Goal: Task Accomplishment & Management: Use online tool/utility

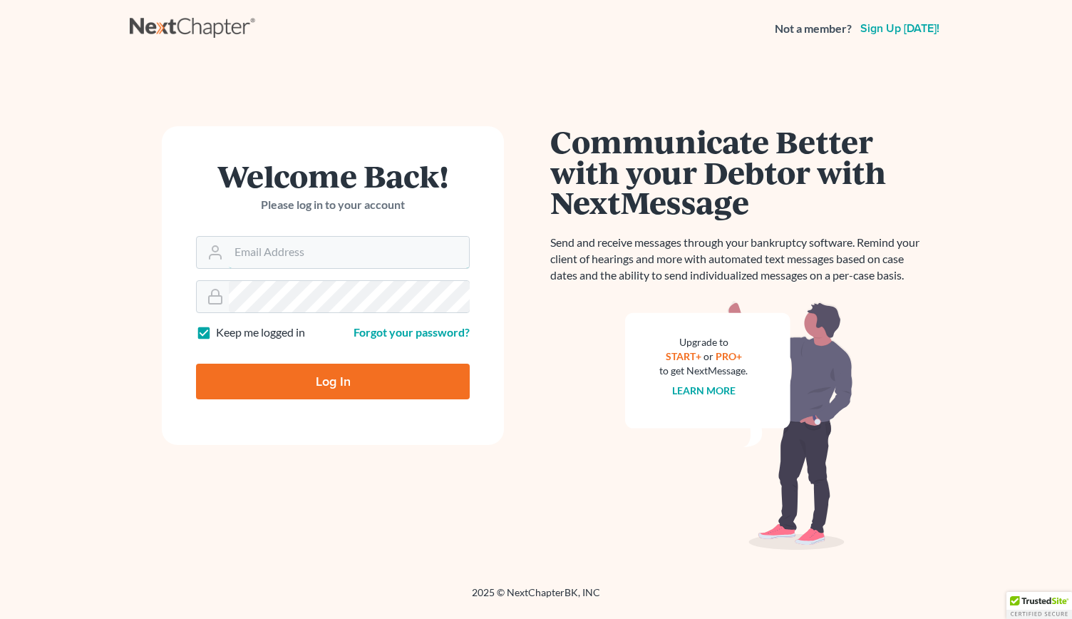
type input "[EMAIL_ADDRESS][DOMAIN_NAME]"
click at [277, 381] on input "Log In" at bounding box center [333, 381] width 274 height 36
type input "Thinking..."
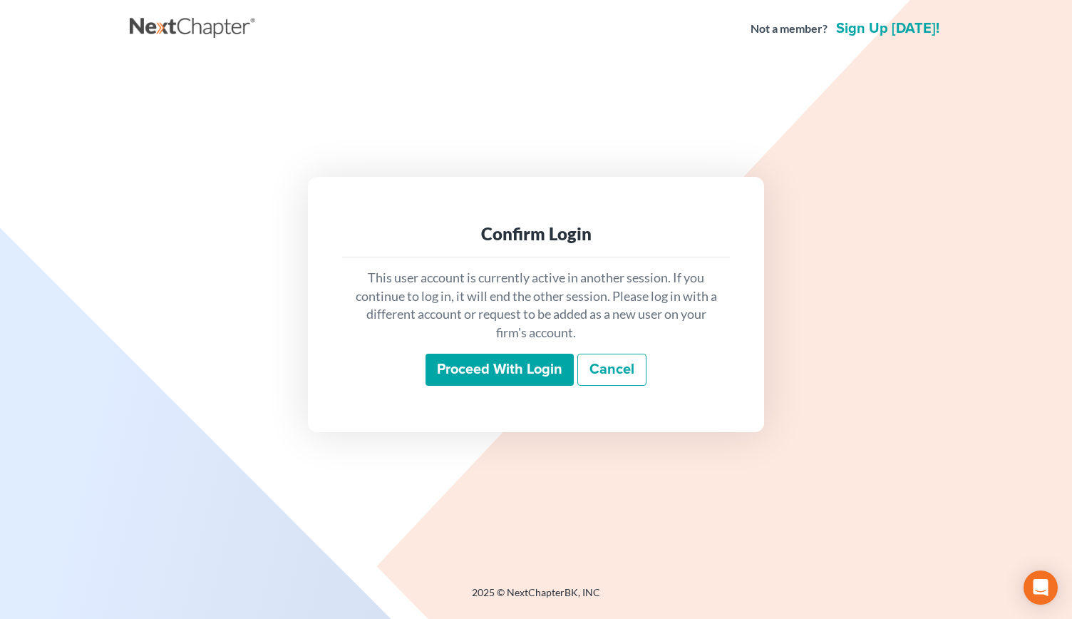
click at [525, 361] on input "Proceed with login" at bounding box center [499, 369] width 148 height 33
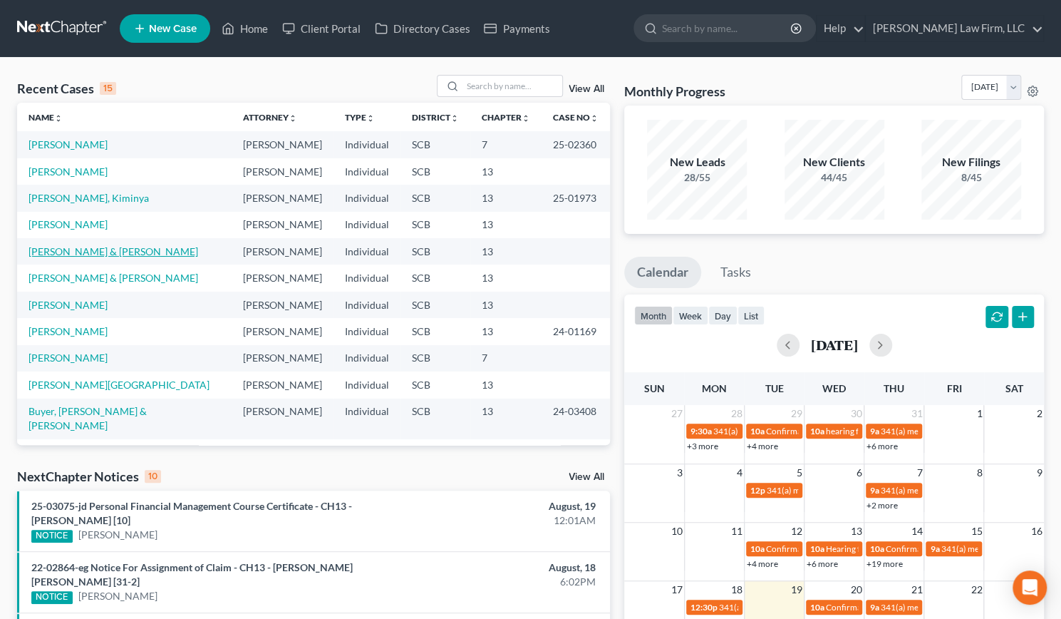
click at [90, 256] on link "Seibles, Preston & Myra" at bounding box center [114, 251] width 170 height 12
select select "1"
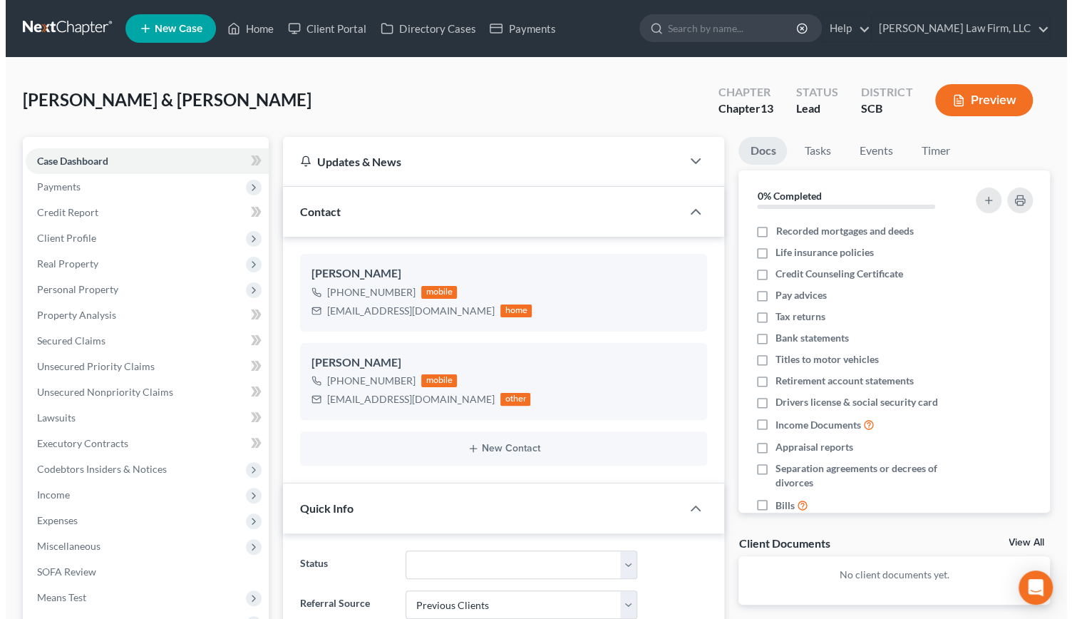
scroll to position [513, 0]
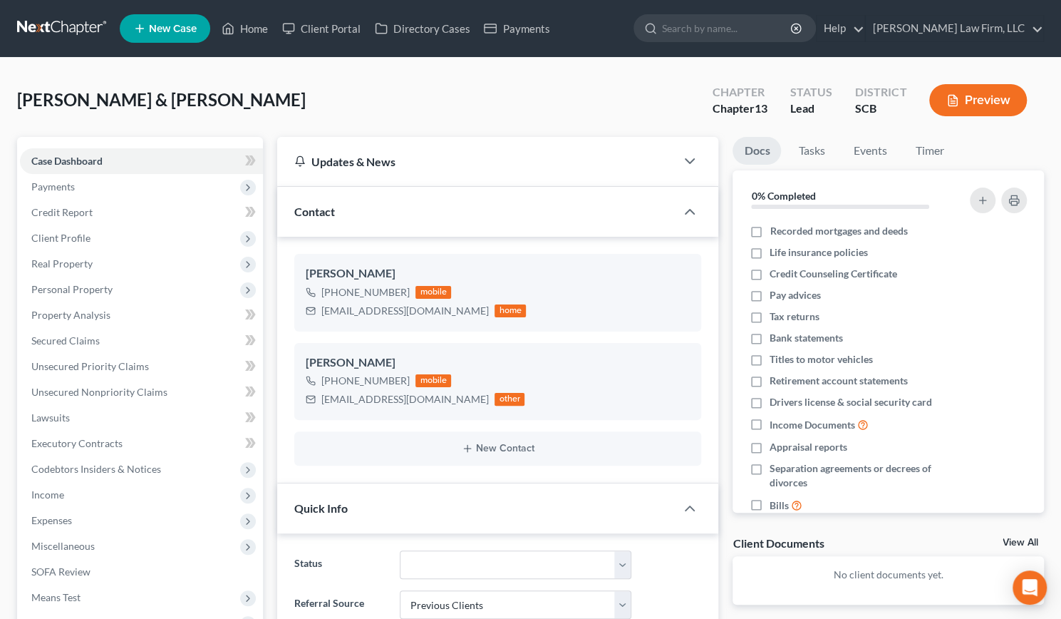
click at [960, 95] on button "Preview" at bounding box center [978, 100] width 98 height 32
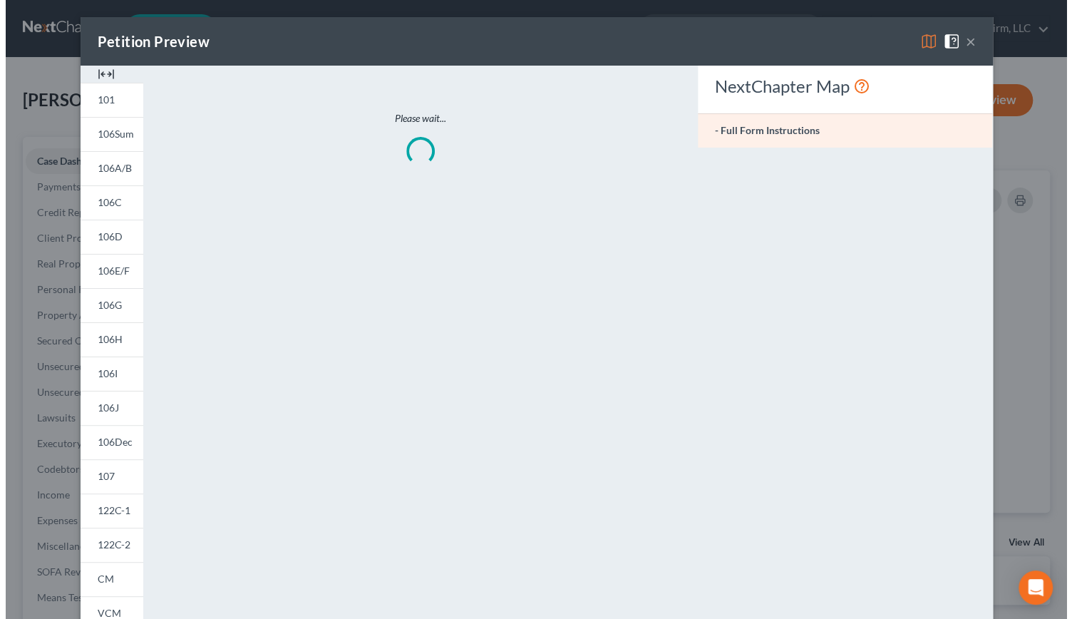
scroll to position [499, 0]
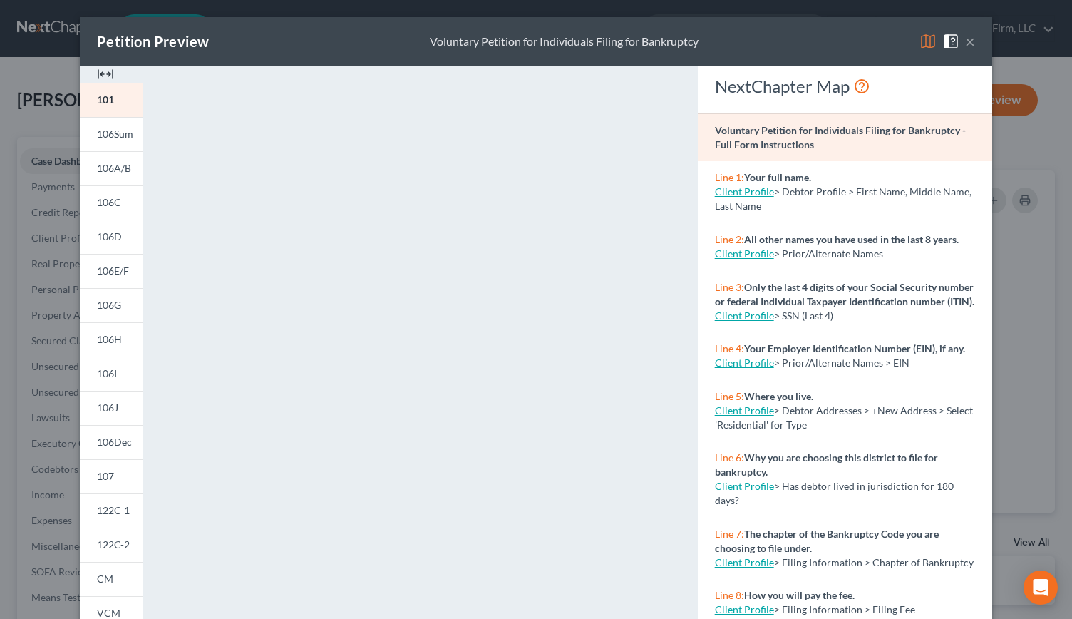
click at [103, 76] on img at bounding box center [105, 74] width 17 height 17
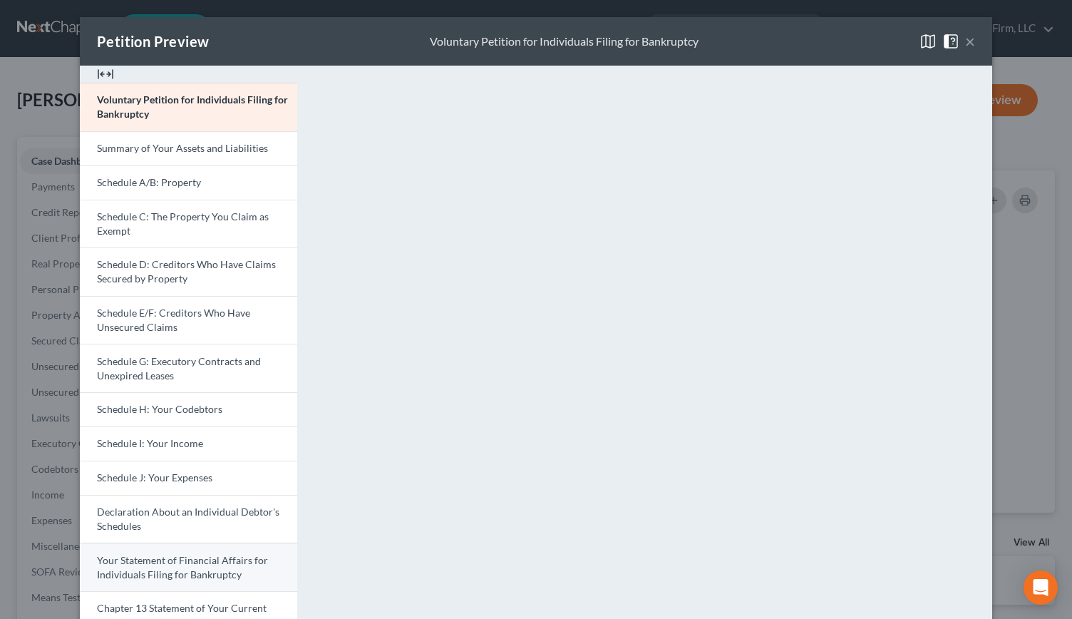
click at [147, 562] on span "Your Statement of Financial Affairs for Individuals Filing for Bankruptcy" at bounding box center [182, 567] width 171 height 26
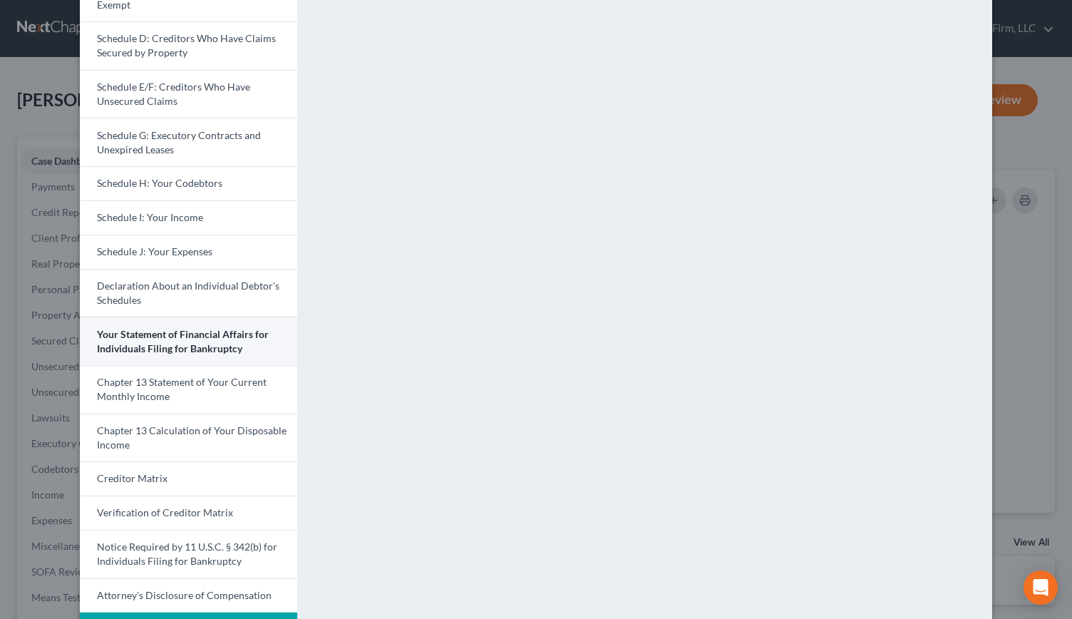
scroll to position [229, 0]
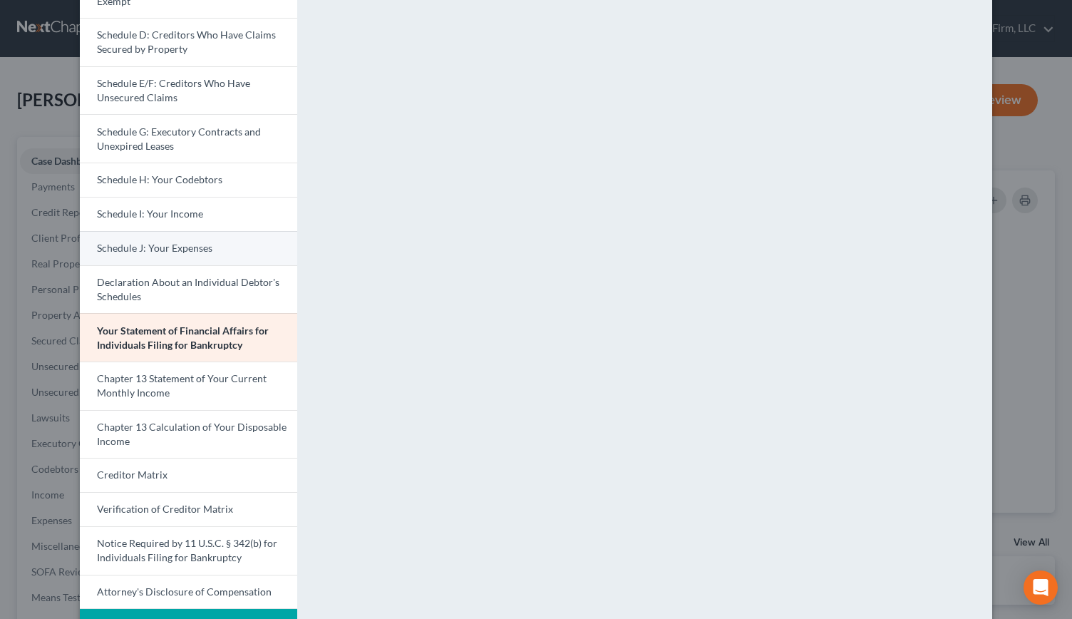
click at [198, 234] on link "Schedule J: Your Expenses" at bounding box center [188, 248] width 217 height 34
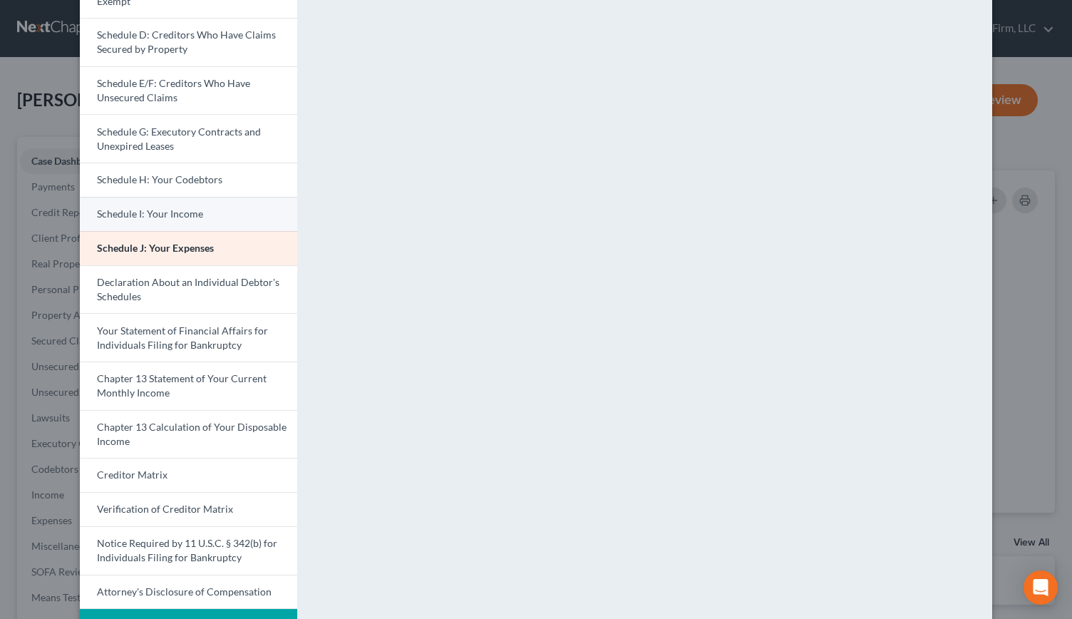
click at [175, 218] on link "Schedule I: Your Income" at bounding box center [188, 214] width 217 height 34
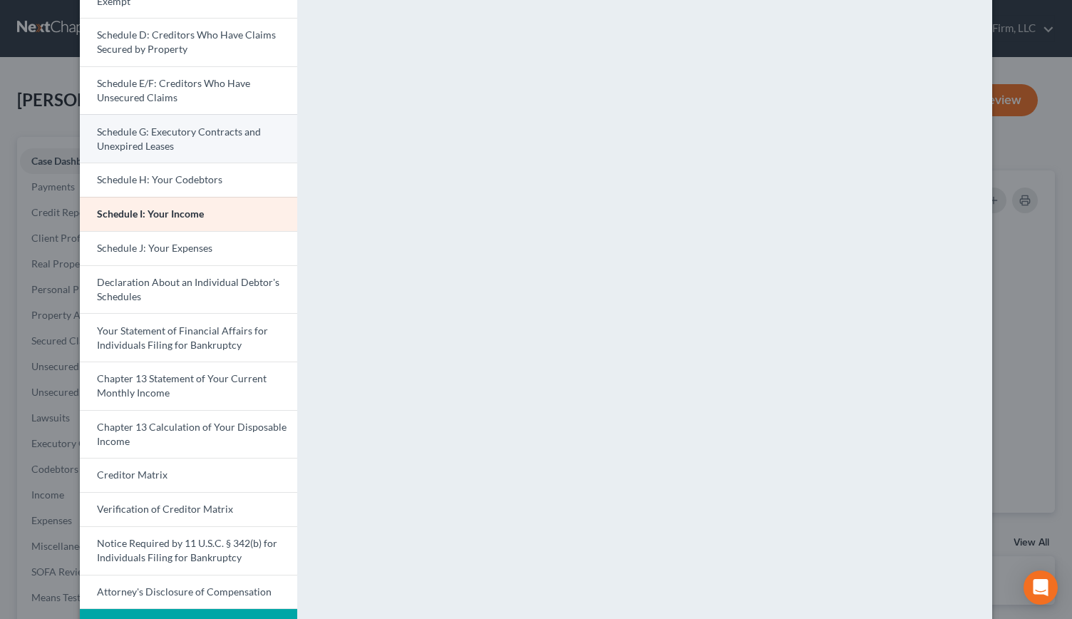
click at [207, 142] on link "Schedule G: Executory Contracts and Unexpired Leases" at bounding box center [188, 138] width 217 height 48
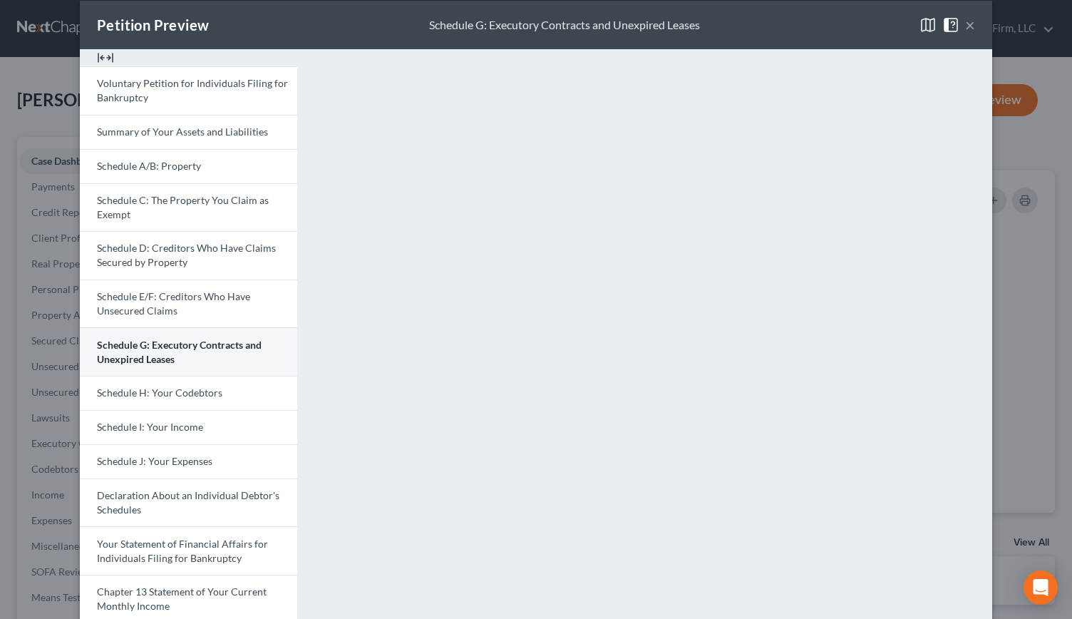
scroll to position [14, 0]
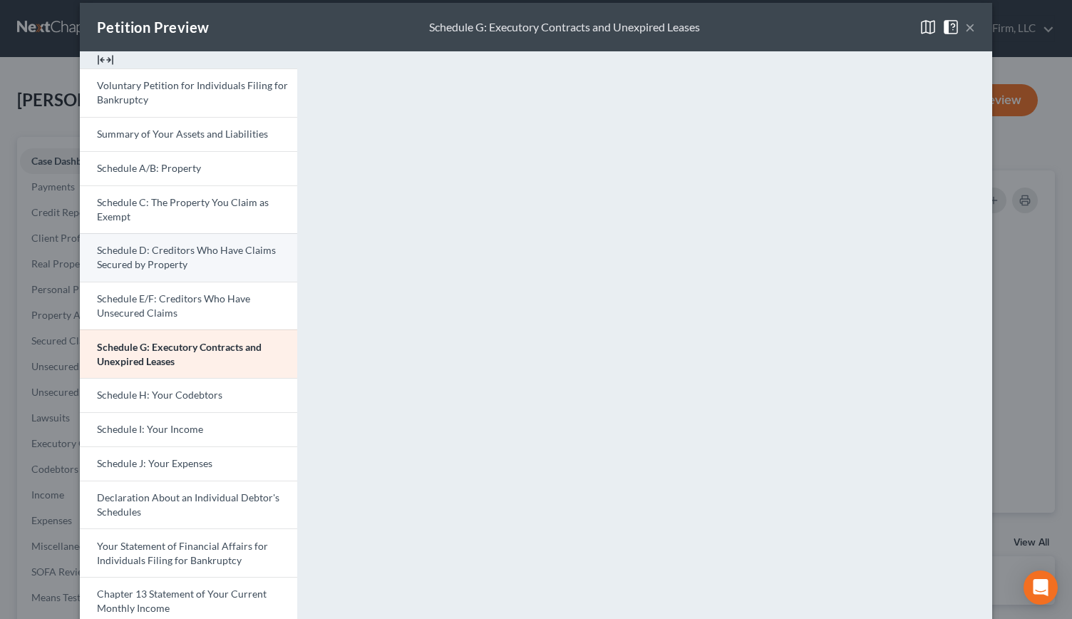
click at [199, 263] on link "Schedule D: Creditors Who Have Claims Secured by Property" at bounding box center [188, 257] width 217 height 48
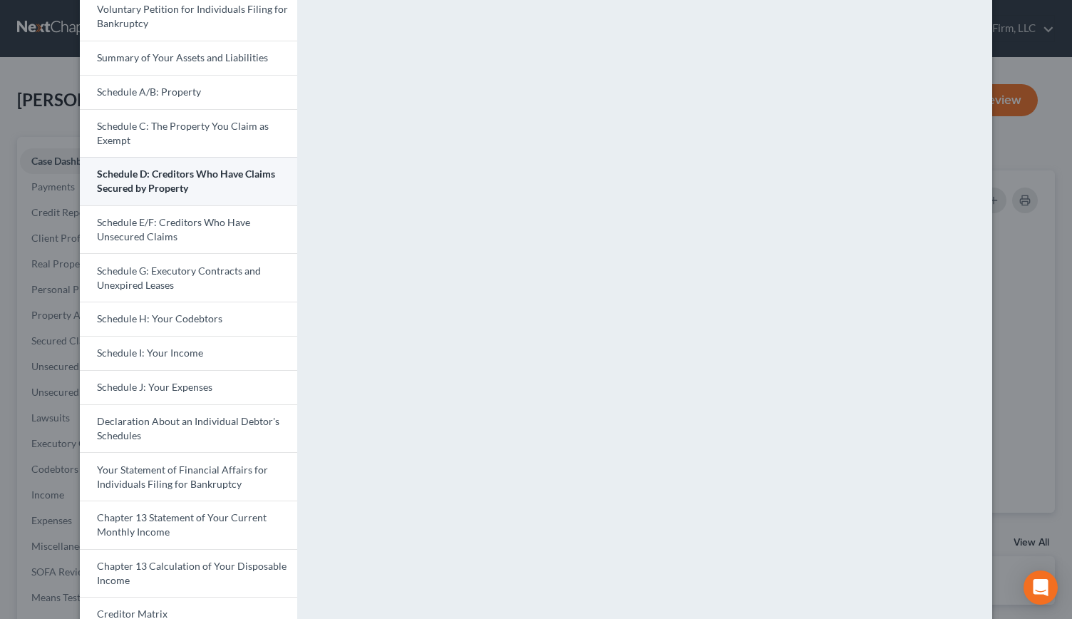
scroll to position [92, 0]
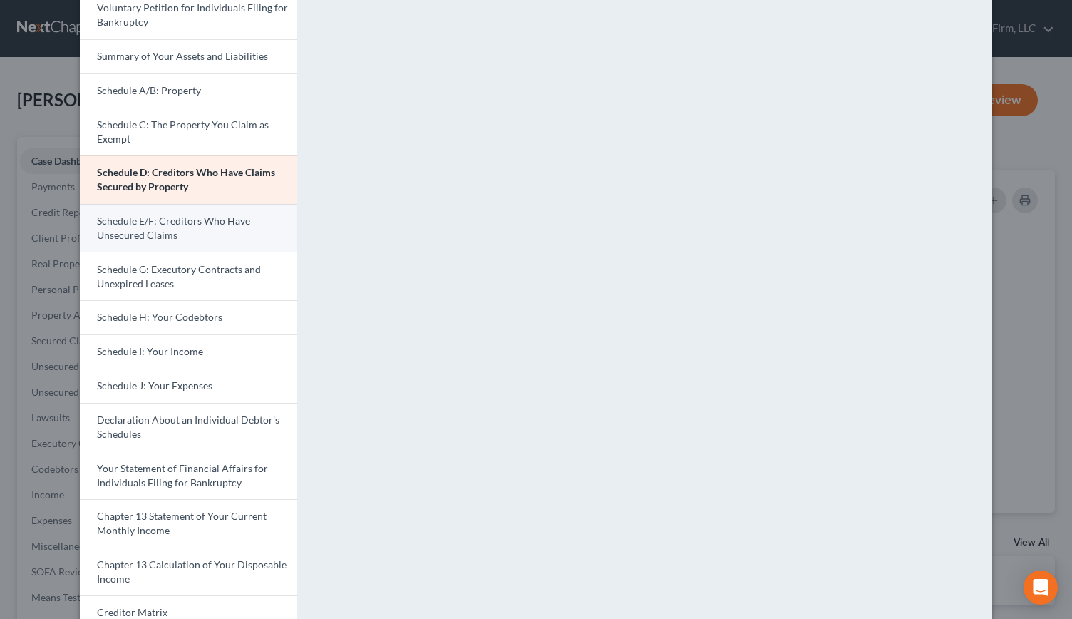
click at [165, 235] on span "Schedule E/F: Creditors Who Have Unsecured Claims" at bounding box center [173, 228] width 153 height 26
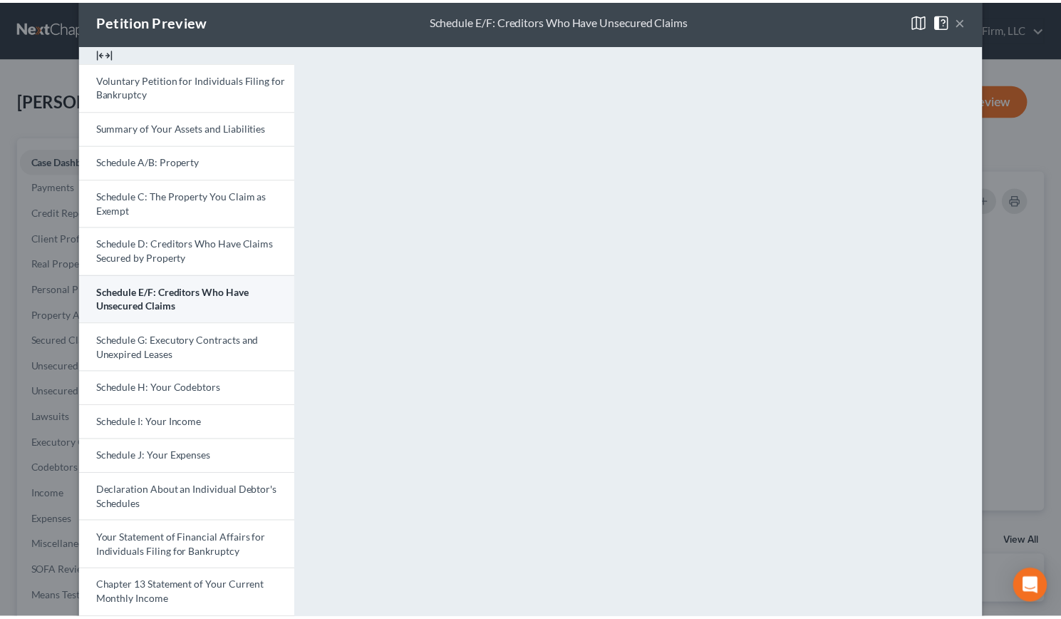
scroll to position [0, 0]
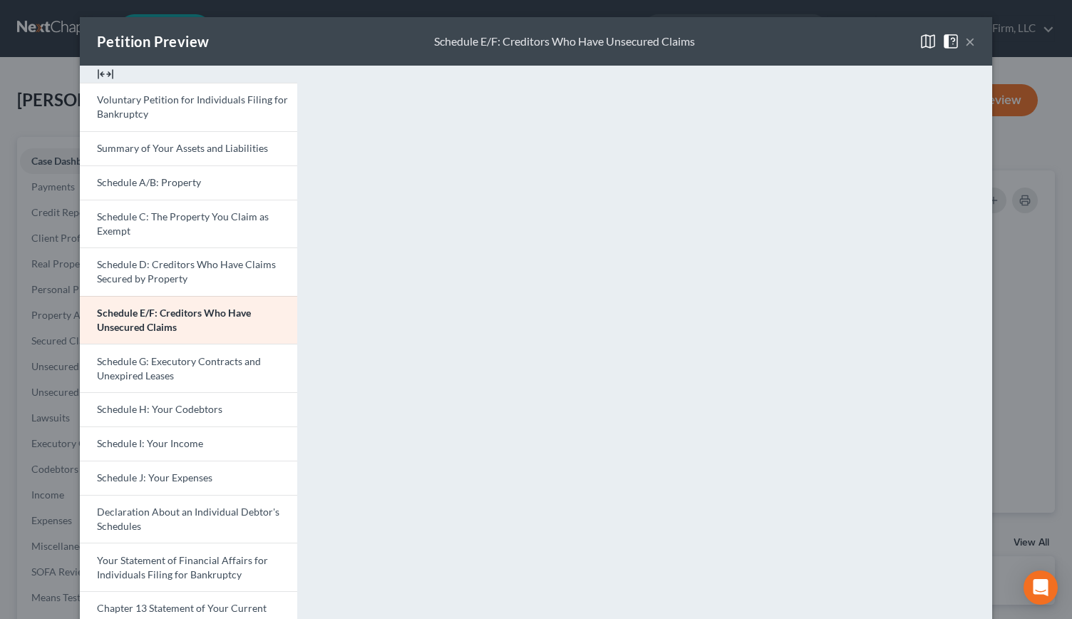
click at [965, 43] on button "×" at bounding box center [970, 41] width 10 height 17
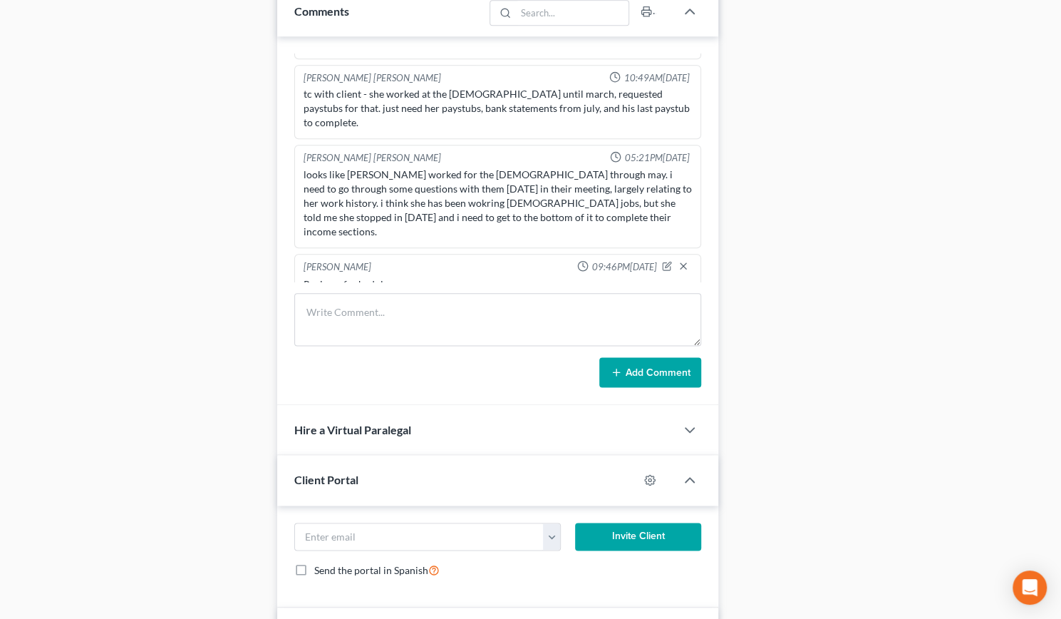
scroll to position [851, 0]
click at [662, 260] on icon "button" at bounding box center [667, 265] width 10 height 10
click at [492, 277] on textarea "Review of schedules." at bounding box center [498, 303] width 388 height 53
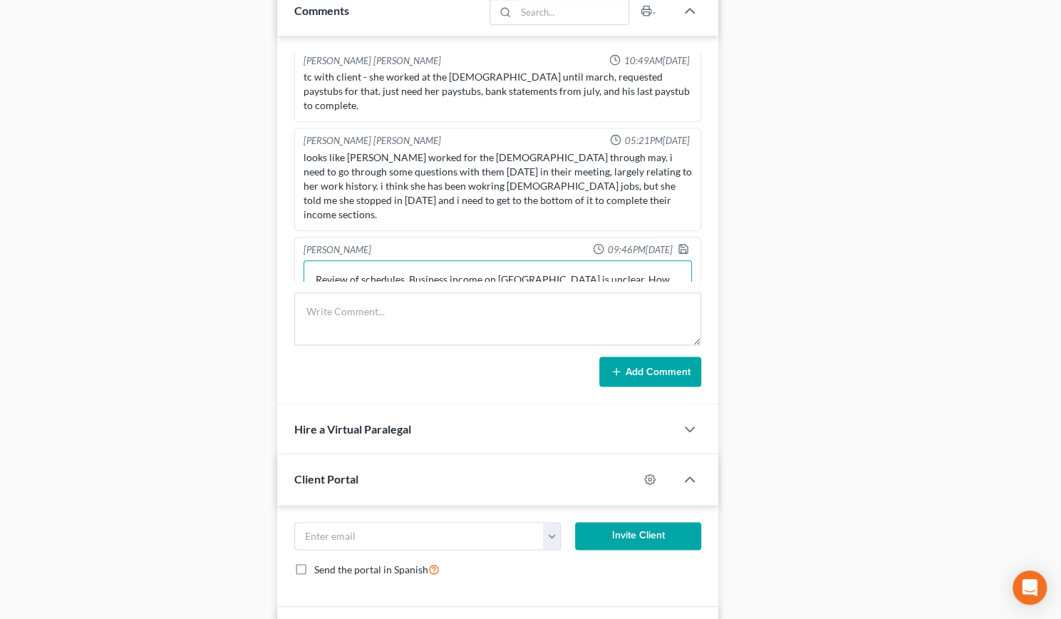
scroll to position [542, 0]
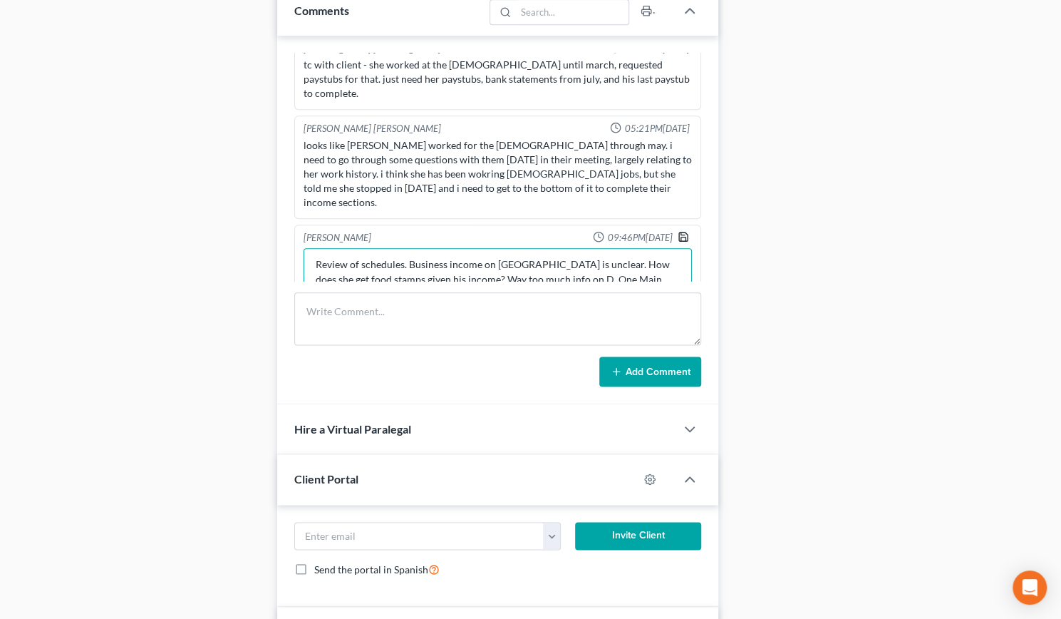
type textarea "Review of schedules. Business income on SOFA is unclear. How does she get food …"
click at [678, 231] on icon "button" at bounding box center [683, 236] width 11 height 11
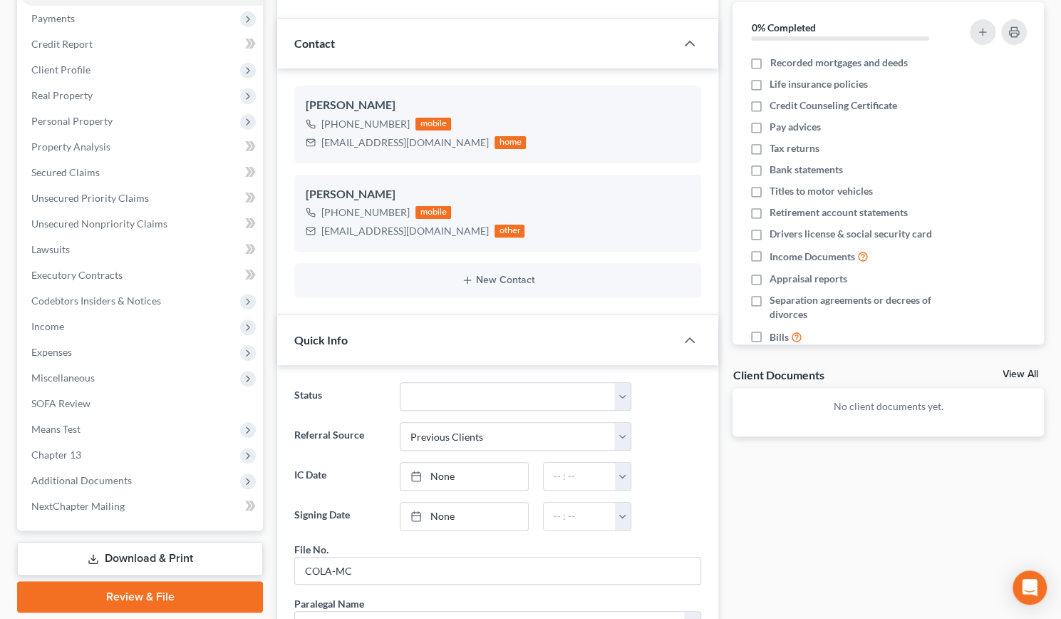
scroll to position [0, 0]
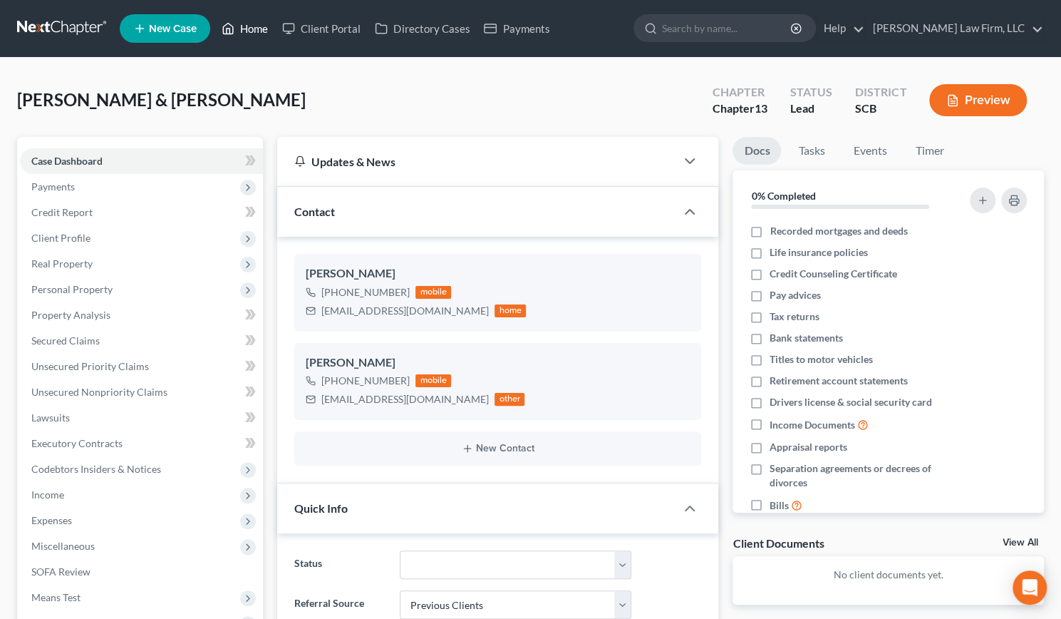
click at [255, 28] on link "Home" at bounding box center [245, 29] width 61 height 26
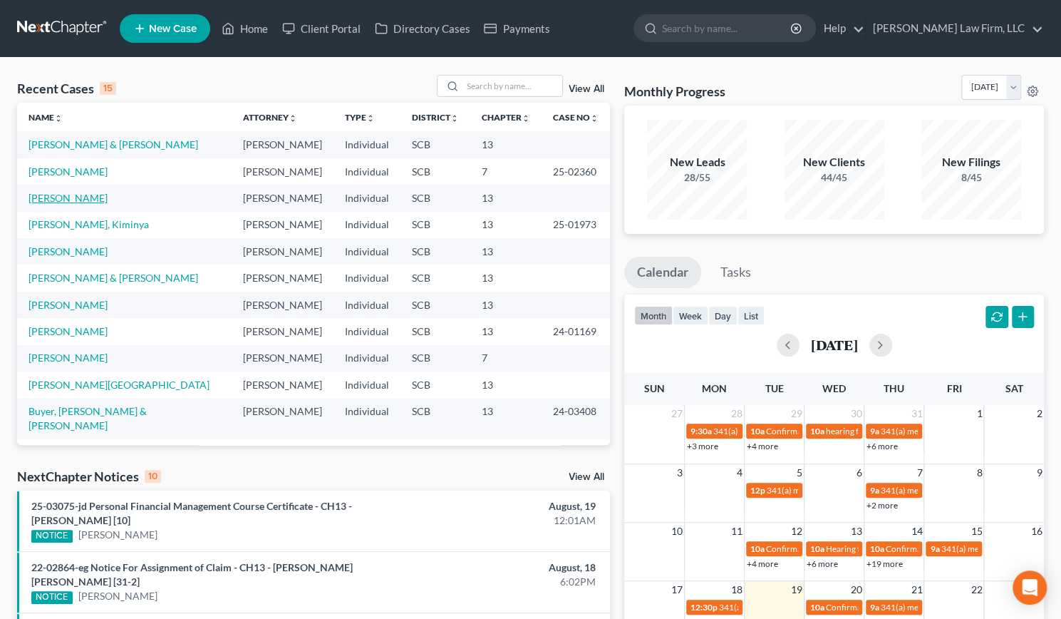
click at [59, 198] on link "Nelson, David" at bounding box center [68, 198] width 79 height 12
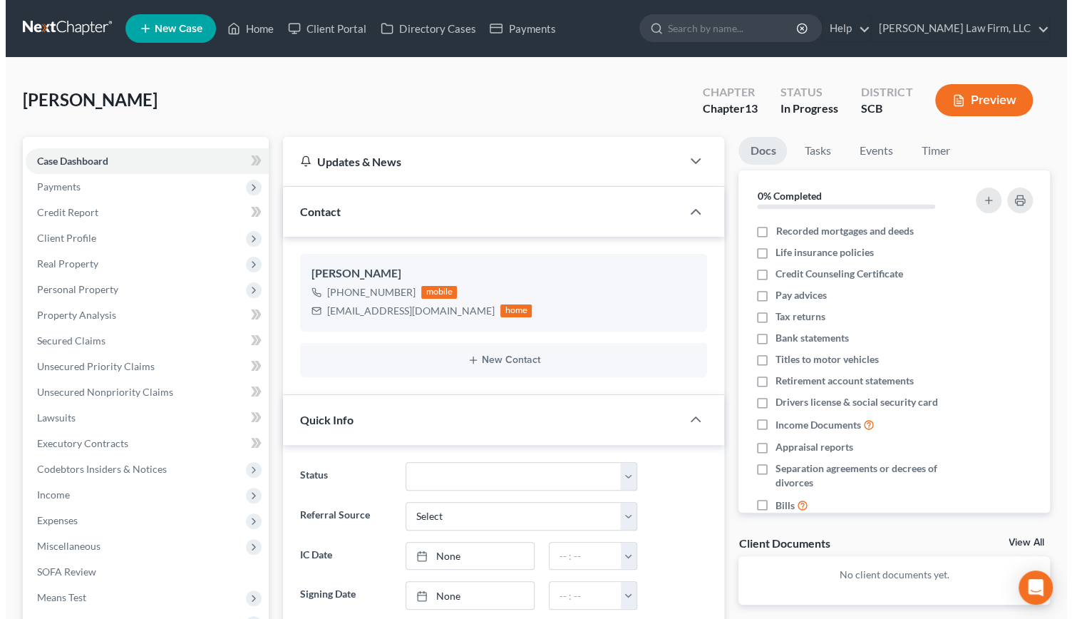
scroll to position [86, 0]
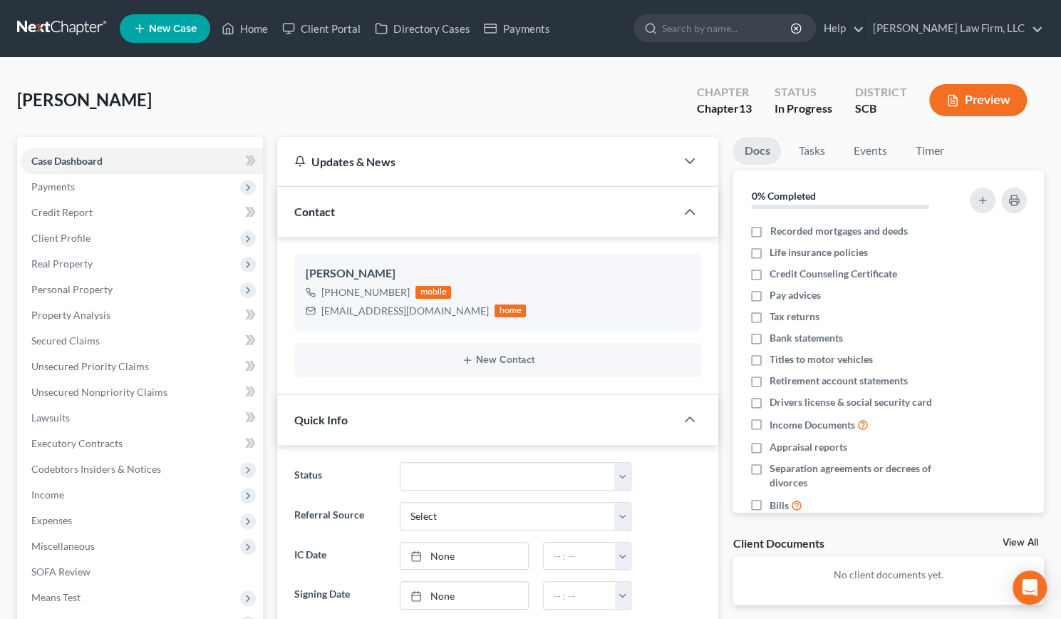
click at [974, 108] on button "Preview" at bounding box center [978, 100] width 98 height 32
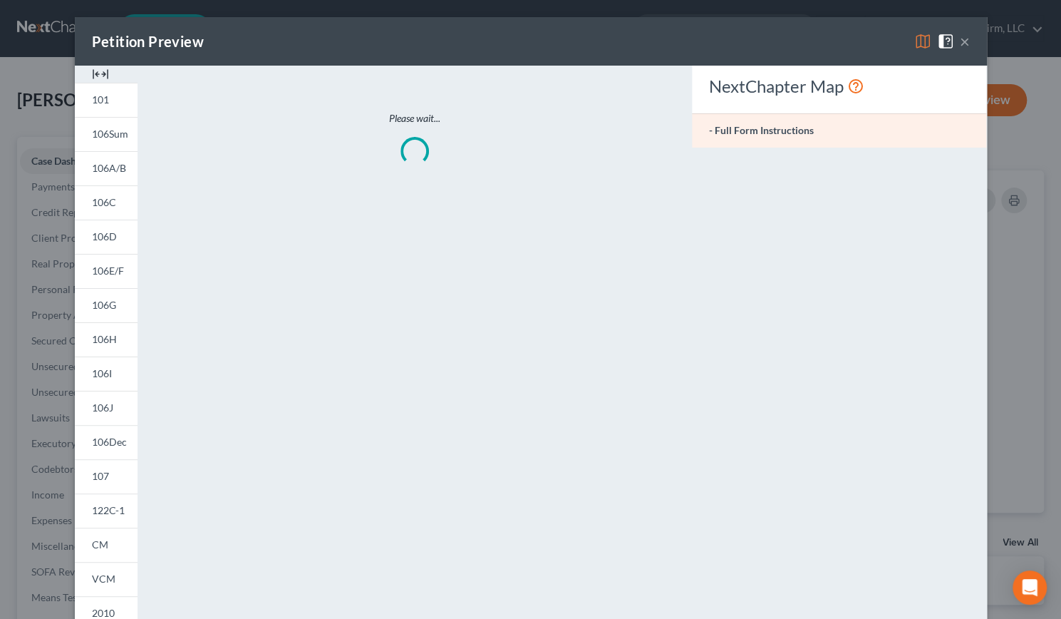
scroll to position [653, 0]
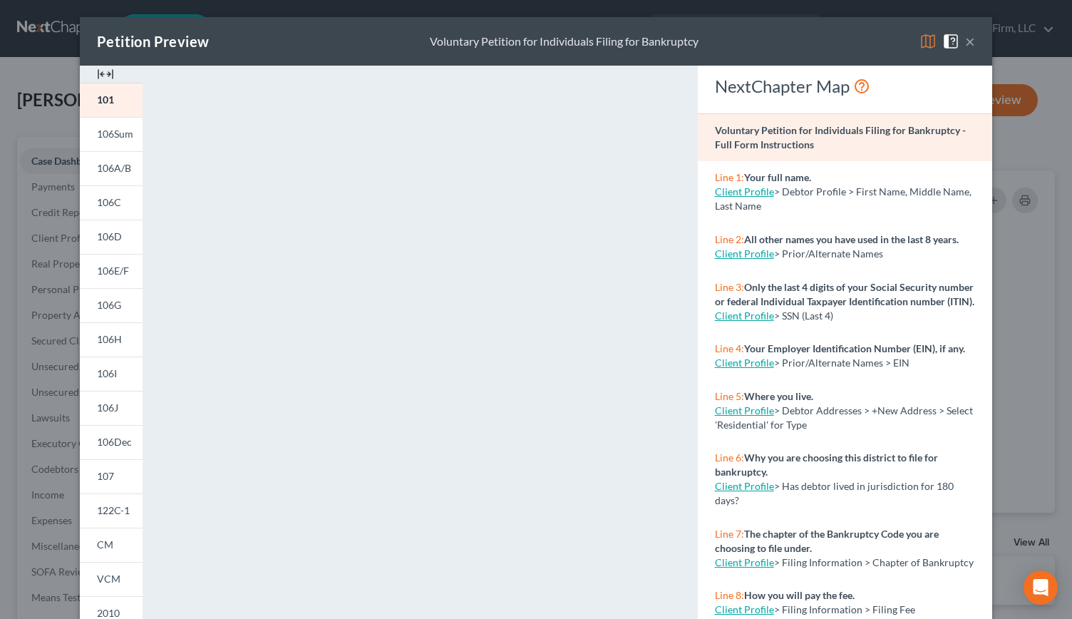
click at [108, 75] on img at bounding box center [105, 74] width 17 height 17
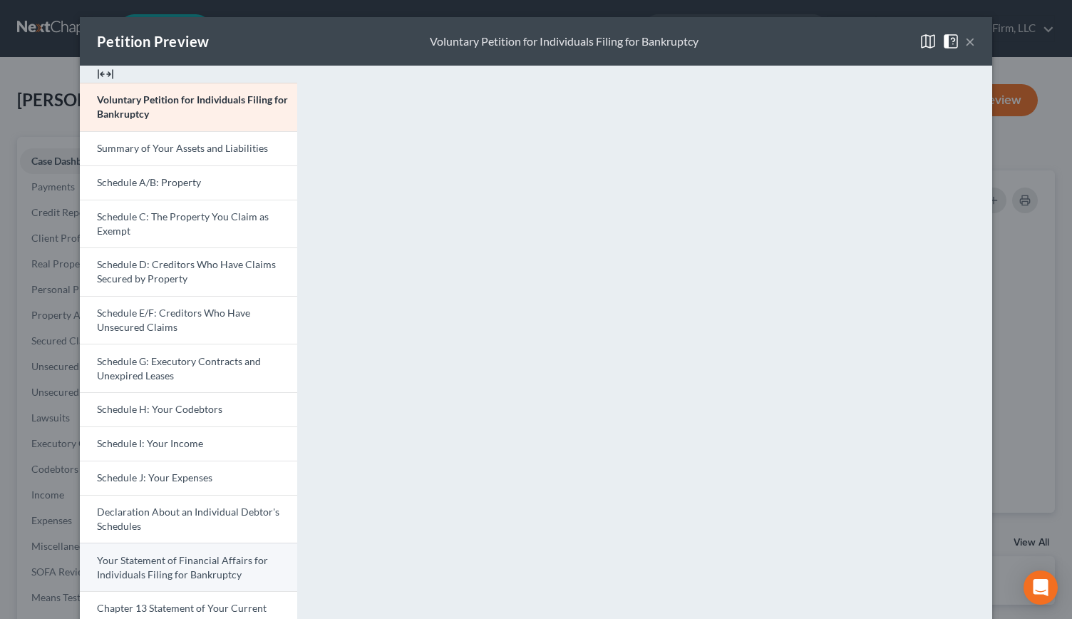
click at [199, 564] on link "Your Statement of Financial Affairs for Individuals Filing for Bankruptcy" at bounding box center [188, 566] width 217 height 48
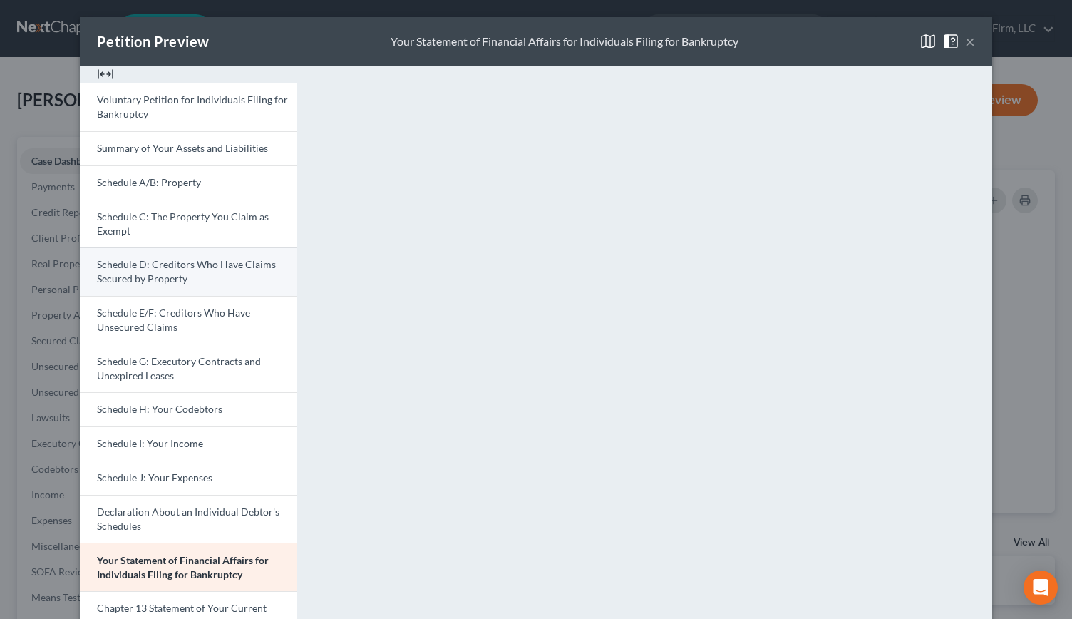
click at [192, 252] on link "Schedule D: Creditors Who Have Claims Secured by Property" at bounding box center [188, 271] width 217 height 48
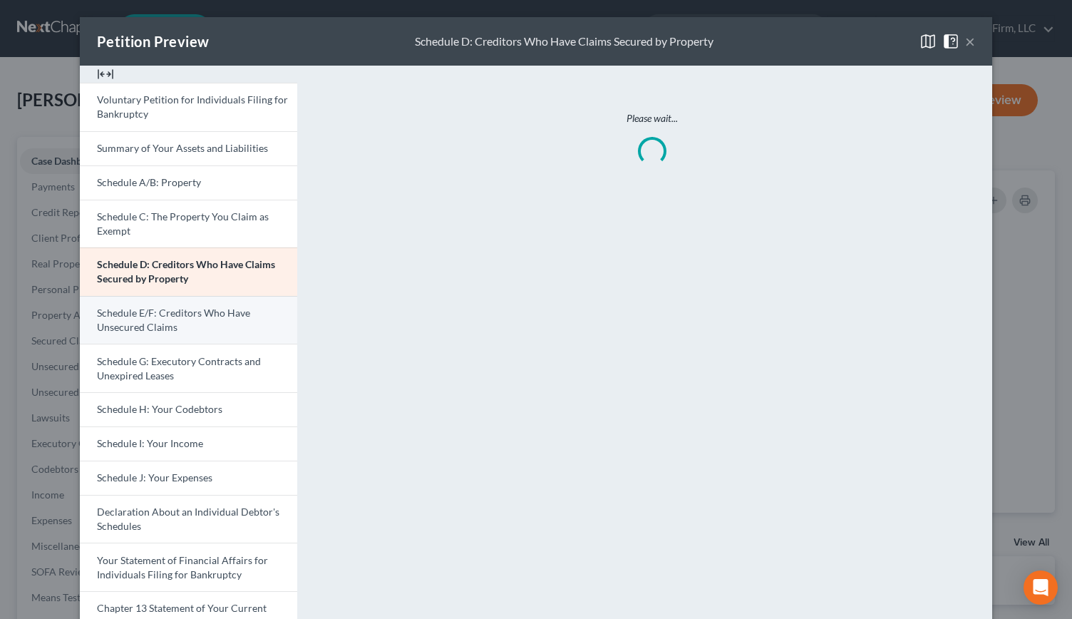
click at [200, 334] on link "Schedule E/F: Creditors Who Have Unsecured Claims" at bounding box center [188, 320] width 217 height 48
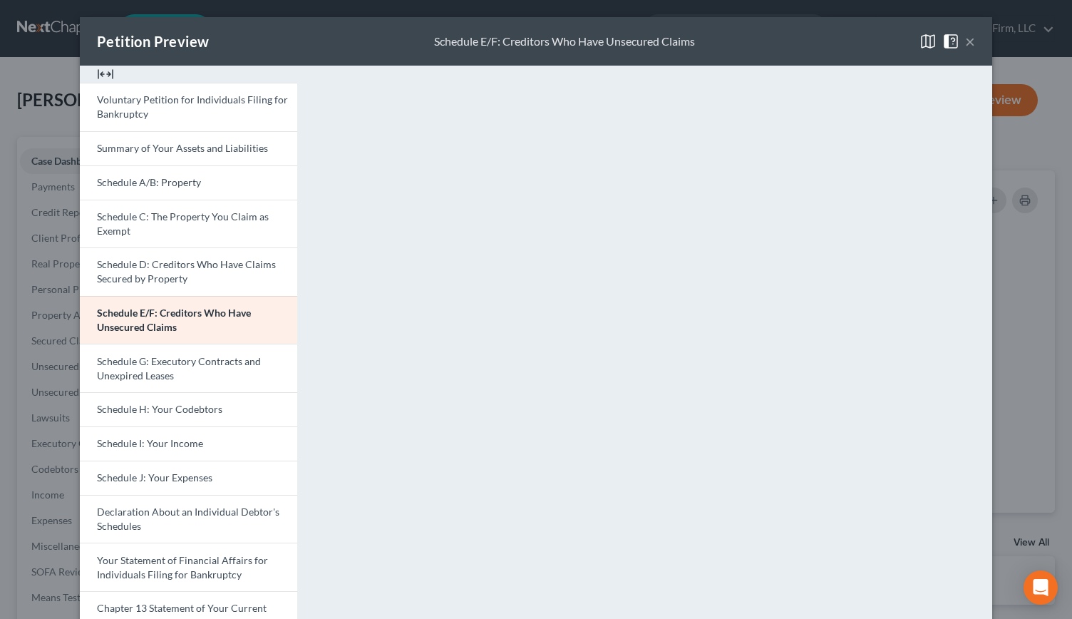
drag, startPoint x: 200, startPoint y: 334, endPoint x: 0, endPoint y: 188, distance: 247.5
click at [31, 192] on div "Petition Preview Schedule E/F: Creditors Who Have Unsecured Claims × Voluntary …" at bounding box center [536, 309] width 1072 height 619
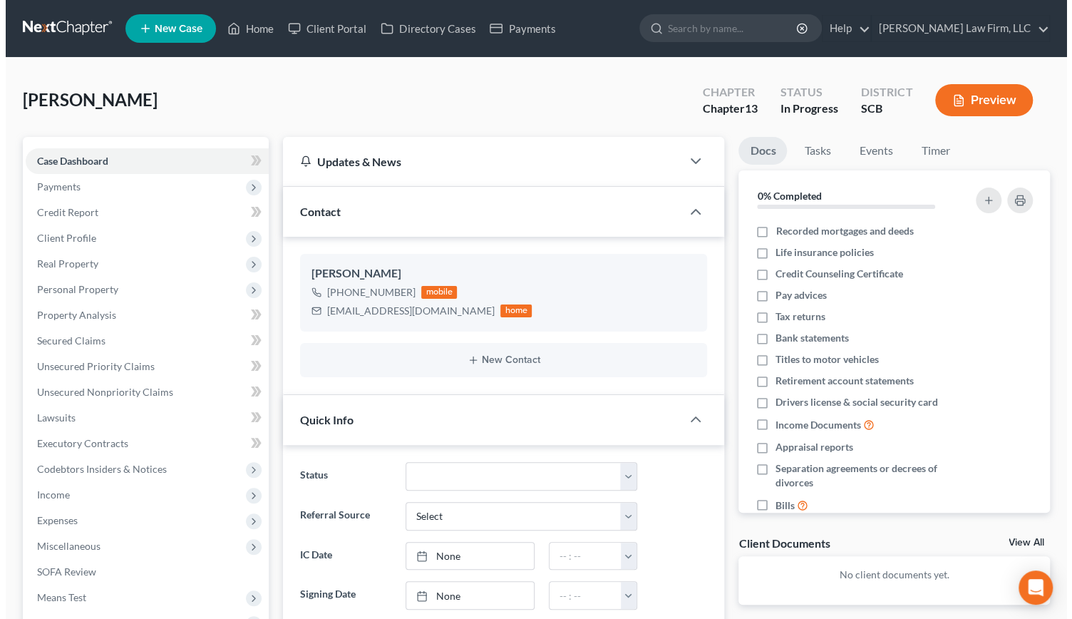
scroll to position [667, 0]
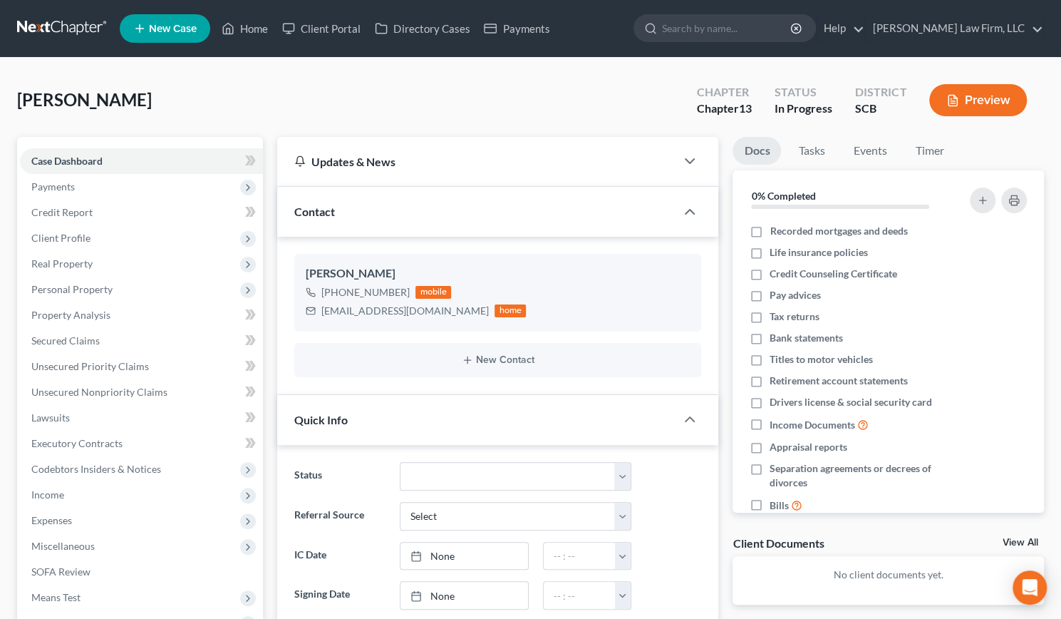
click at [403, 98] on div "Nelson, David Upgraded Chapter Chapter 13 Status In Progress District SCB Previ…" at bounding box center [530, 106] width 1027 height 62
click at [975, 101] on button "Preview" at bounding box center [978, 100] width 98 height 32
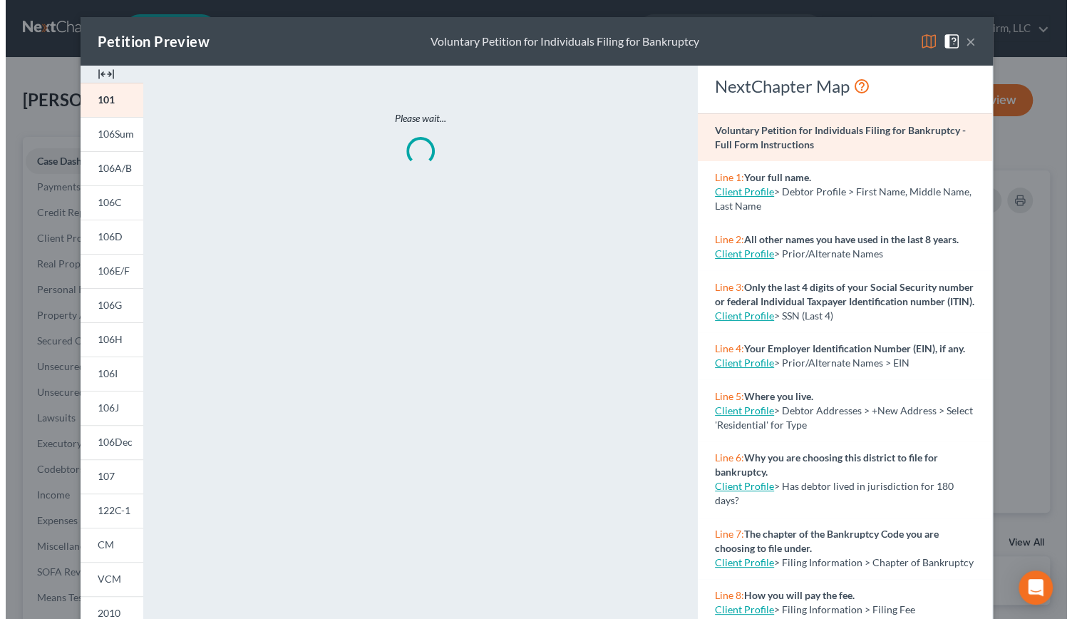
scroll to position [653, 0]
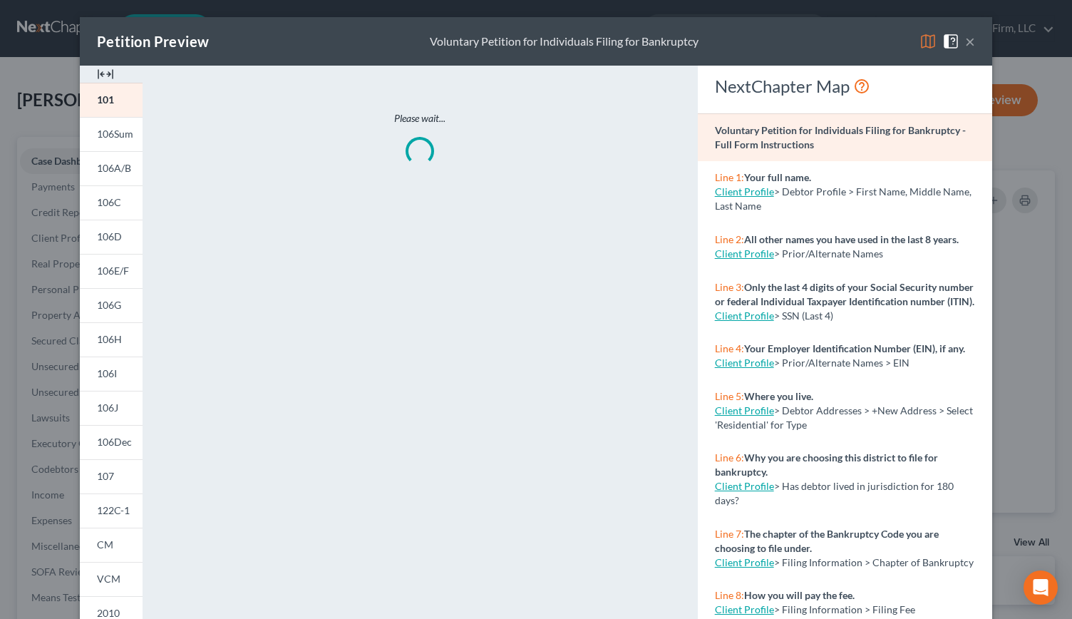
click at [97, 68] on img at bounding box center [105, 74] width 17 height 17
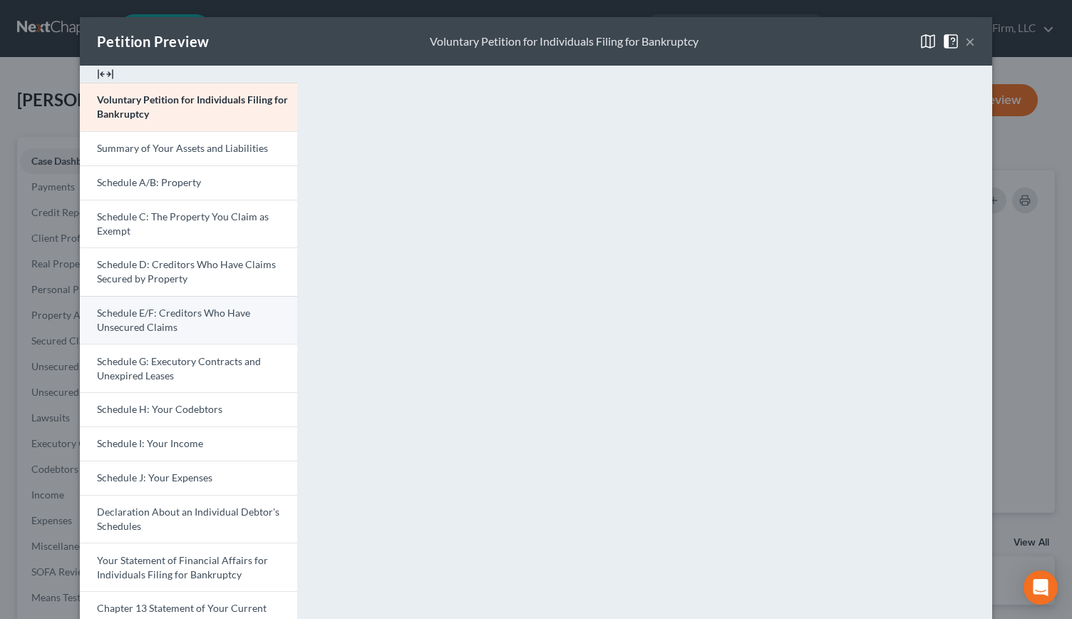
click at [141, 321] on span "Schedule E/F: Creditors Who Have Unsecured Claims" at bounding box center [173, 319] width 153 height 26
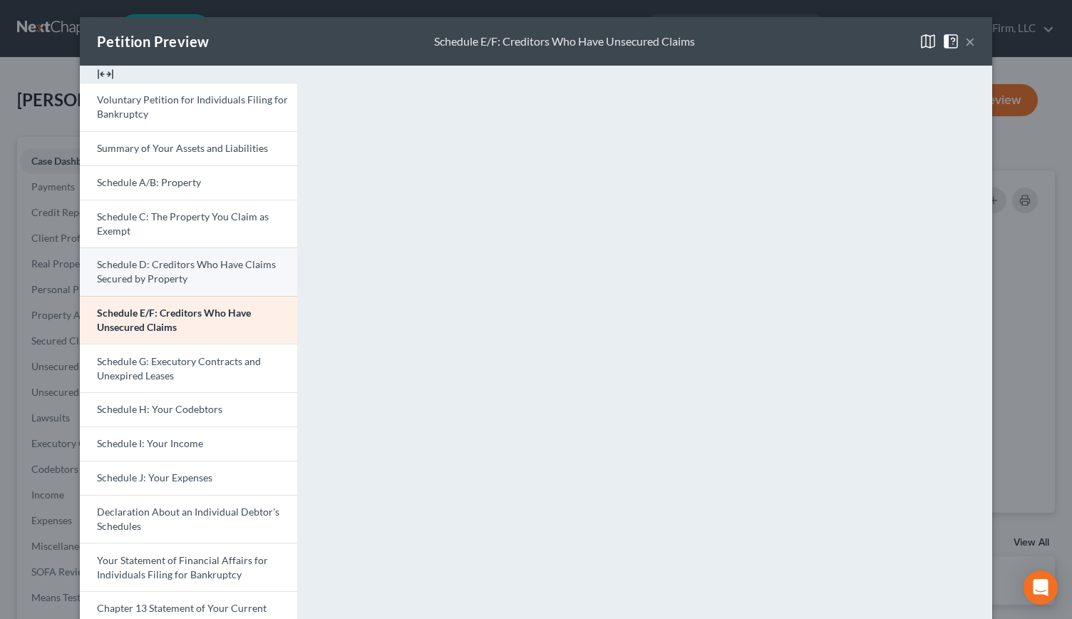
click at [119, 264] on span "Schedule D: Creditors Who Have Claims Secured by Property" at bounding box center [186, 271] width 179 height 26
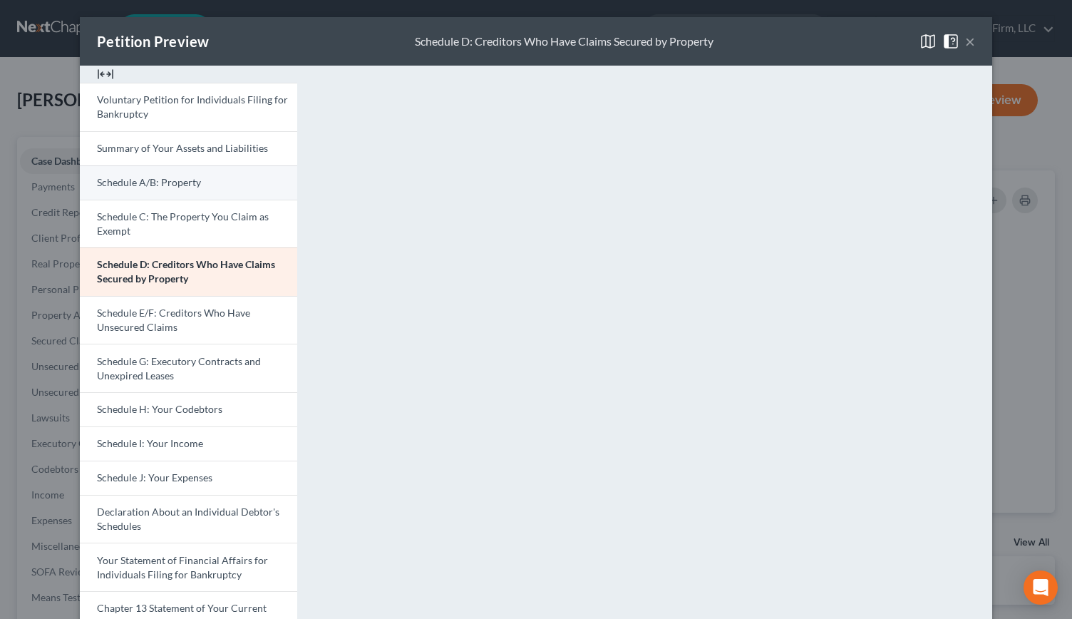
click at [130, 189] on link "Schedule A/B: Property" at bounding box center [188, 182] width 217 height 34
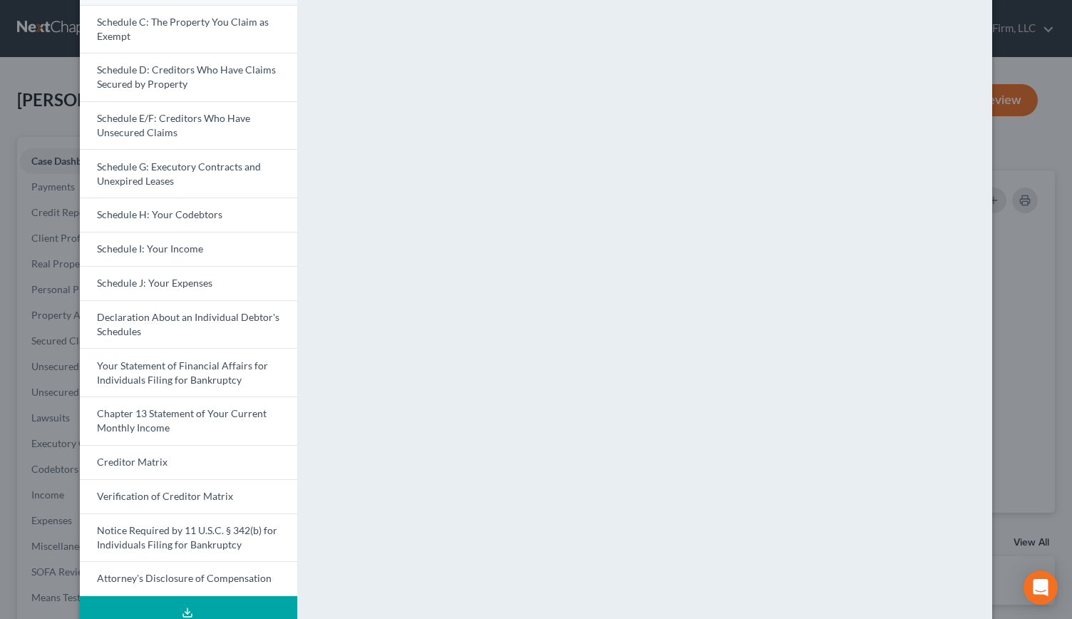
scroll to position [195, 0]
click at [120, 253] on link "Schedule I: Your Income" at bounding box center [188, 248] width 217 height 34
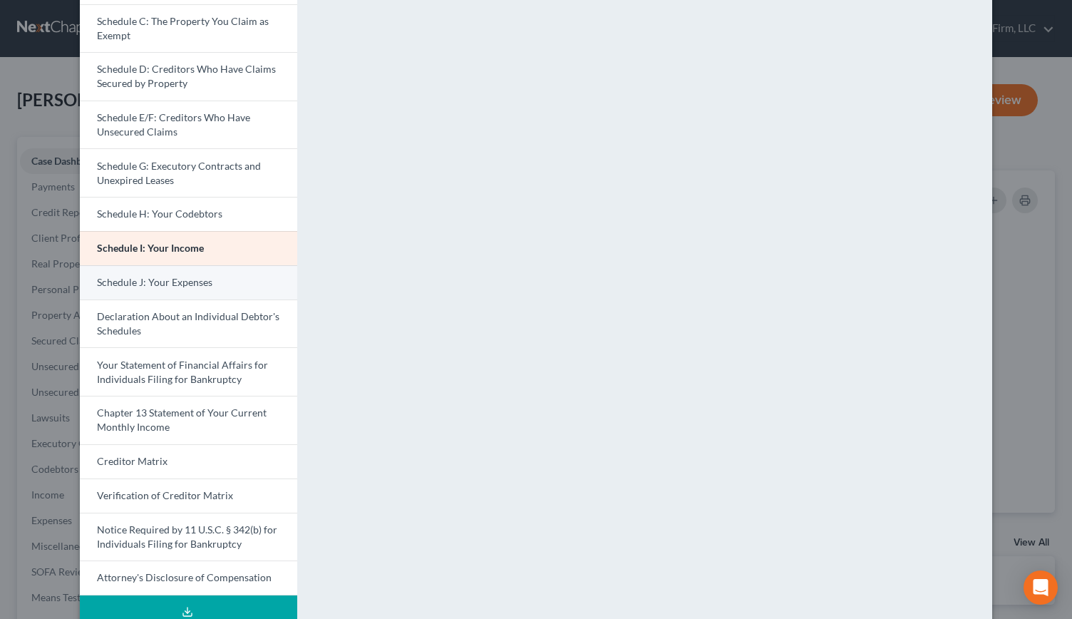
click at [188, 282] on span "Schedule J: Your Expenses" at bounding box center [154, 282] width 115 height 12
